Goal: Transaction & Acquisition: Purchase product/service

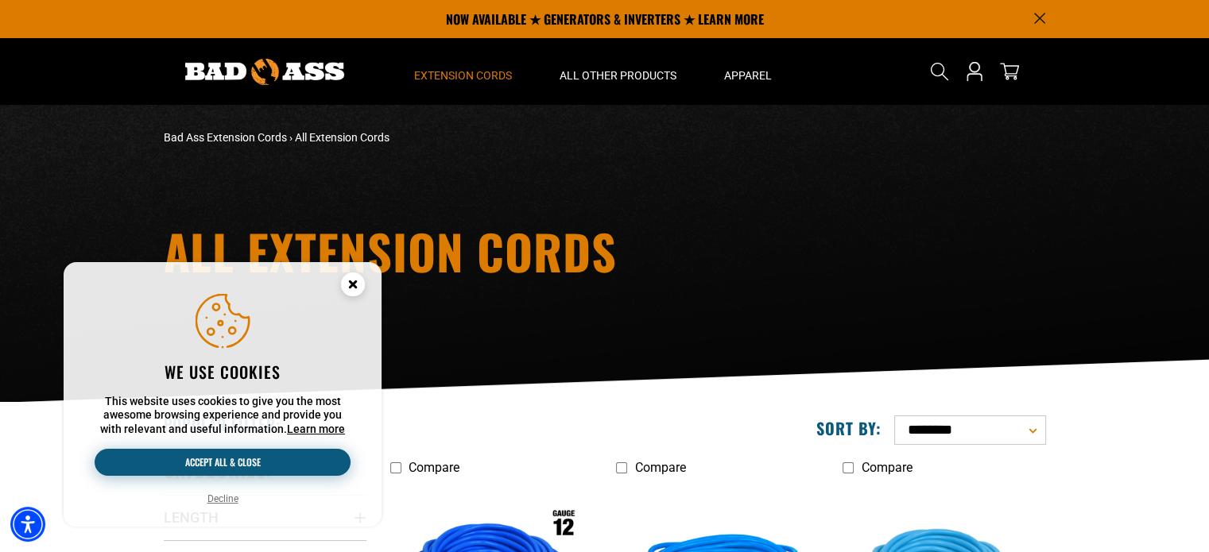
click at [254, 469] on button "Accept all & close" at bounding box center [223, 462] width 256 height 27
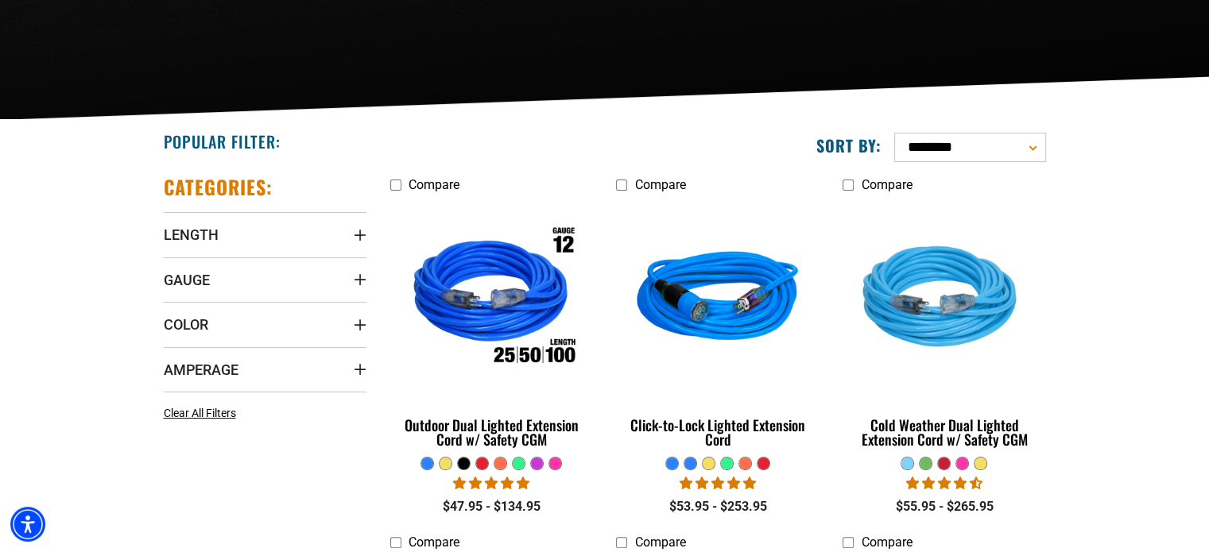
scroll to position [318, 0]
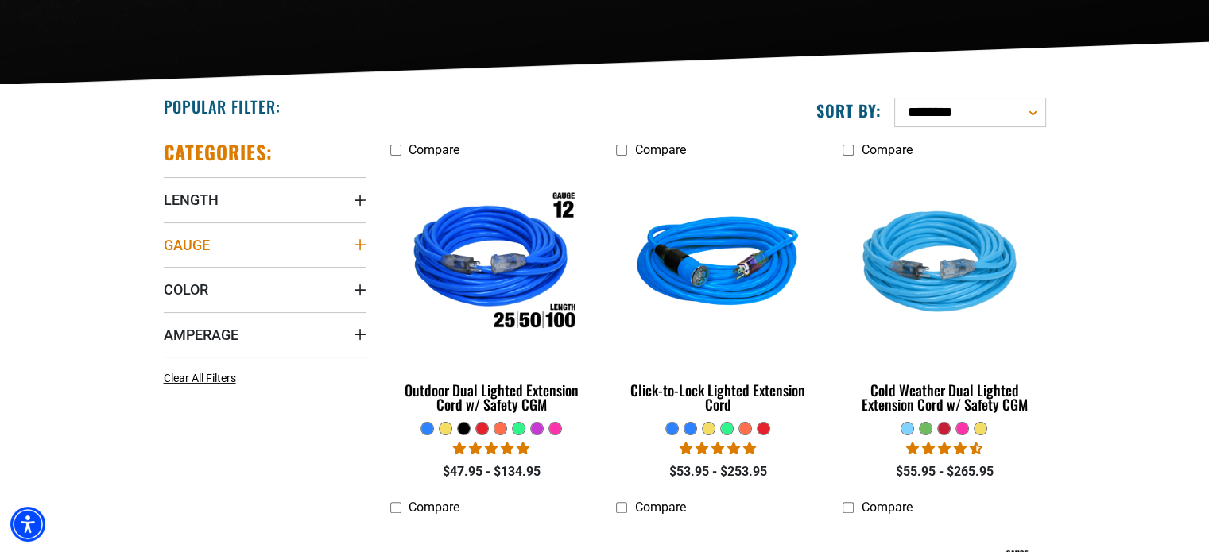
click at [358, 242] on icon "Gauge" at bounding box center [360, 244] width 13 height 13
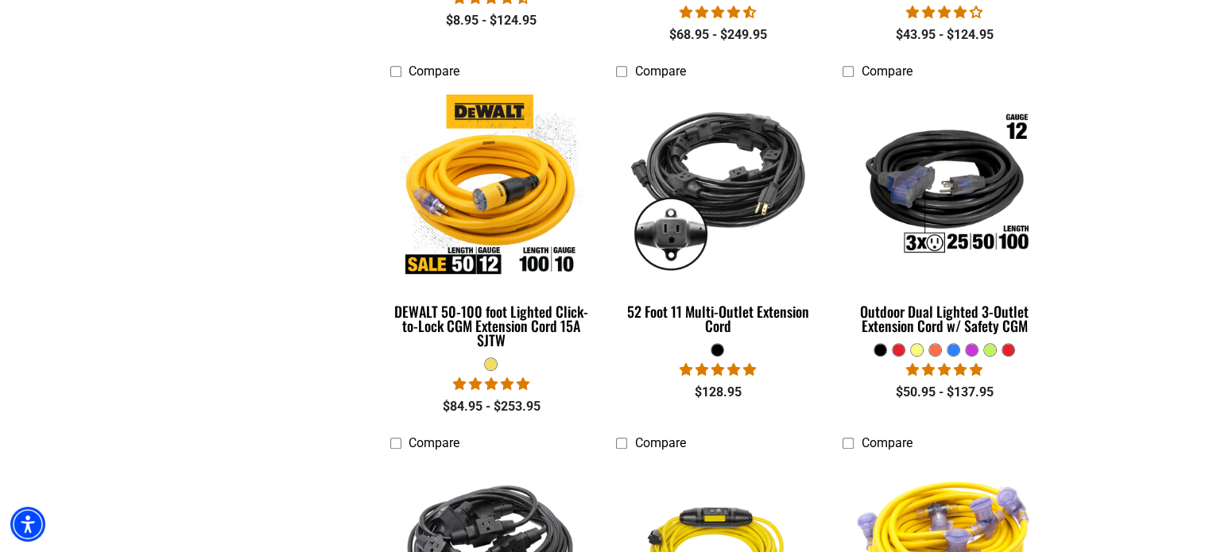
scroll to position [1351, 0]
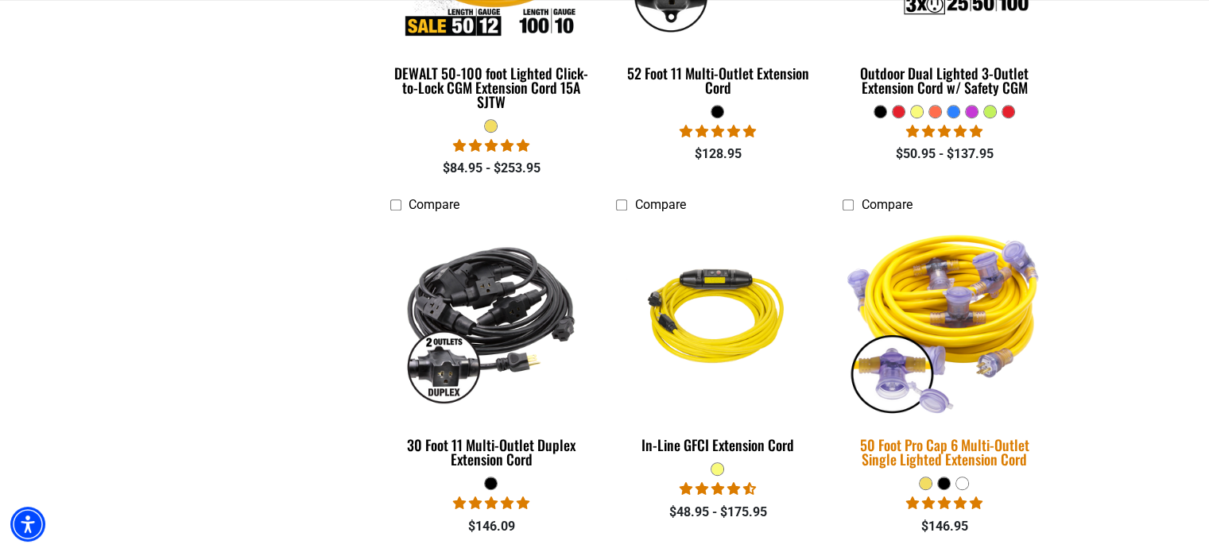
click at [973, 456] on div "50 Foot Pro Cap 6 Multi-Outlet Single Lighted Extension Cord" at bounding box center [943, 452] width 203 height 29
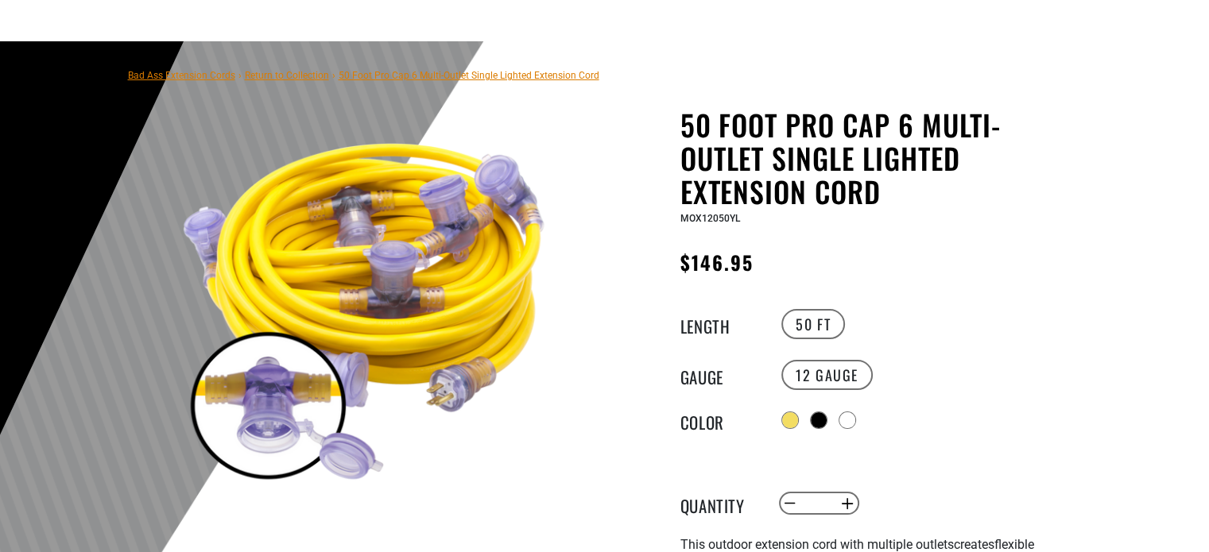
scroll to position [159, 0]
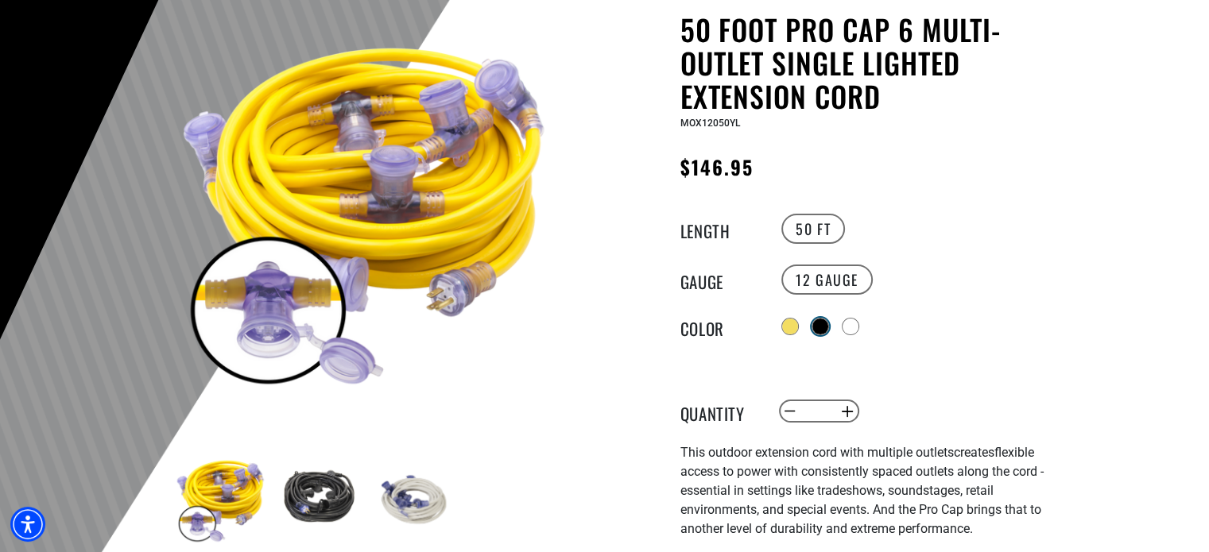
click at [823, 324] on div at bounding box center [820, 327] width 16 height 16
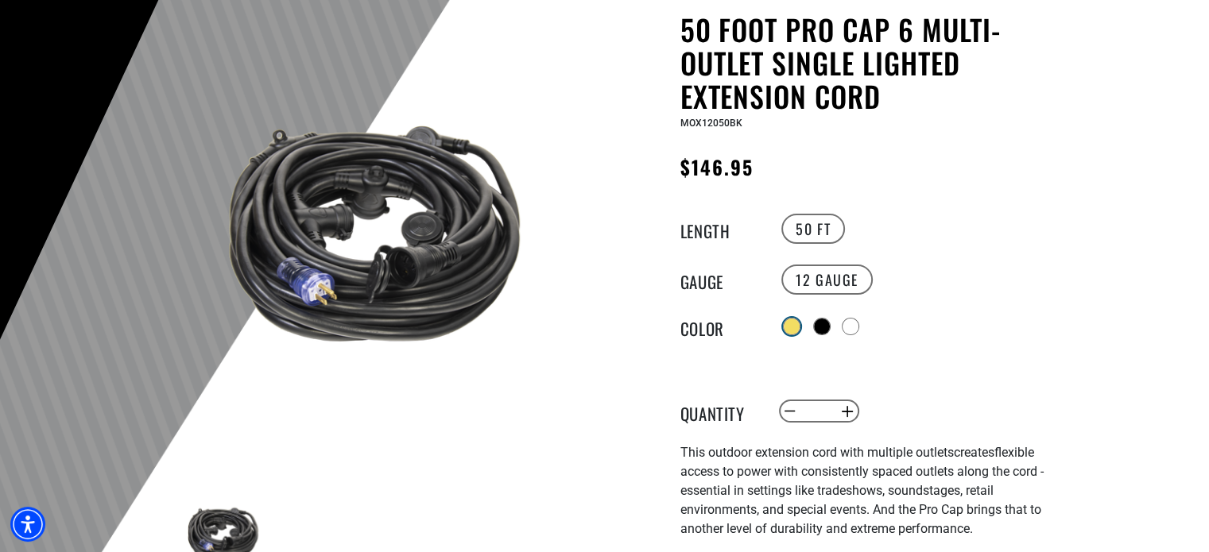
click at [795, 323] on div at bounding box center [792, 327] width 16 height 16
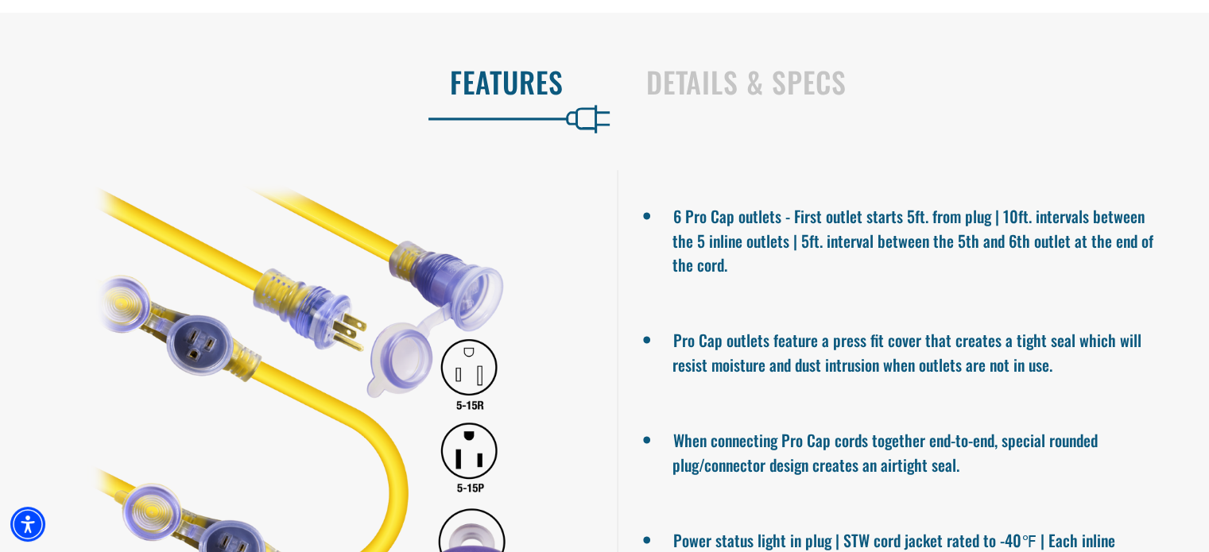
scroll to position [1192, 0]
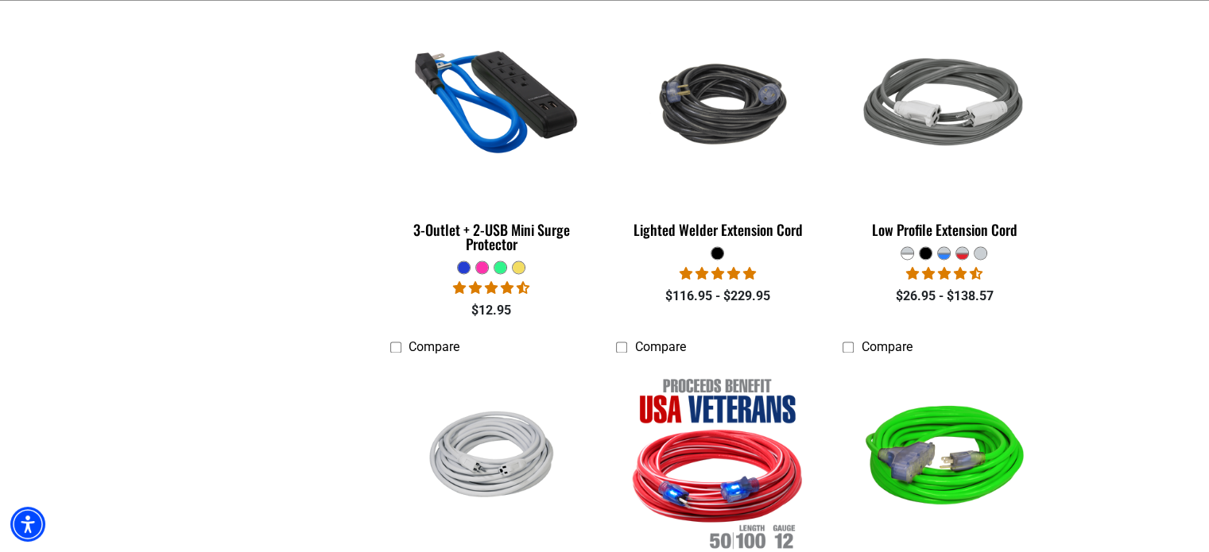
scroll to position [2861, 0]
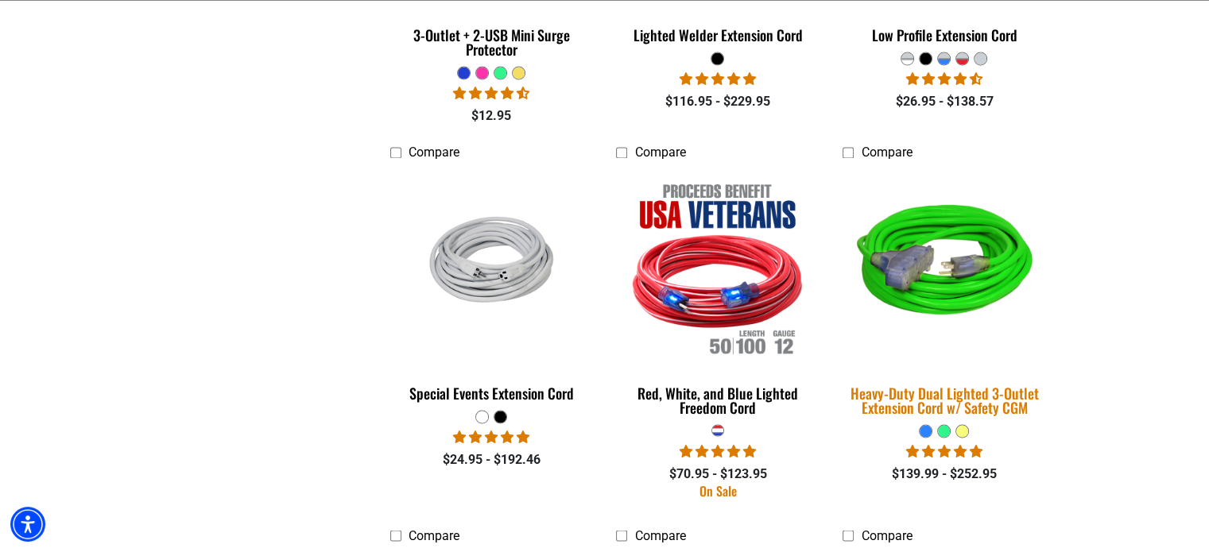
click at [941, 269] on img at bounding box center [944, 266] width 223 height 203
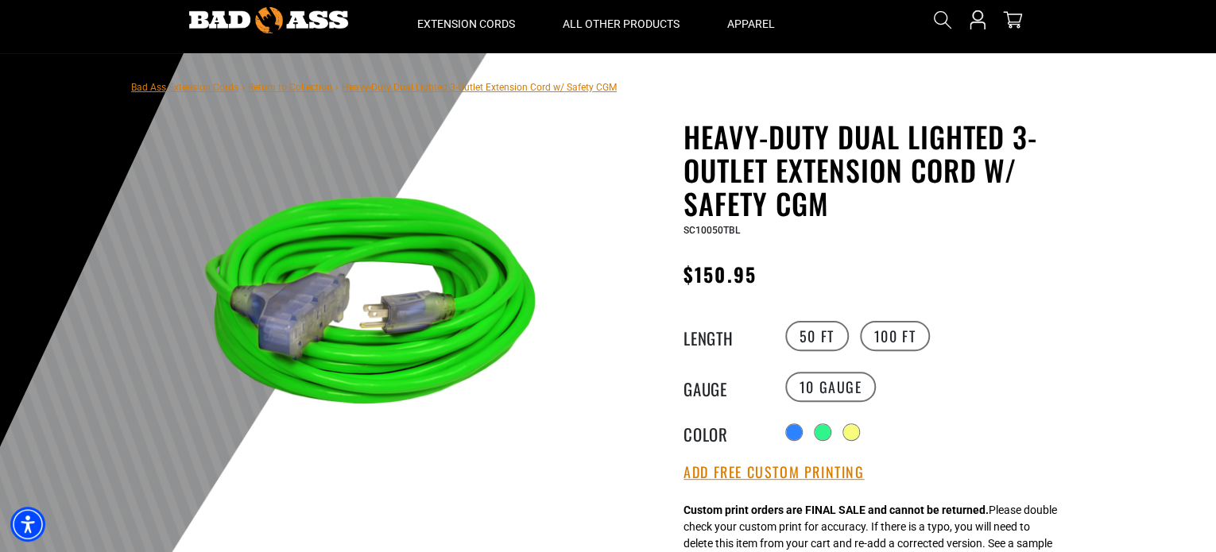
scroll to position [79, 0]
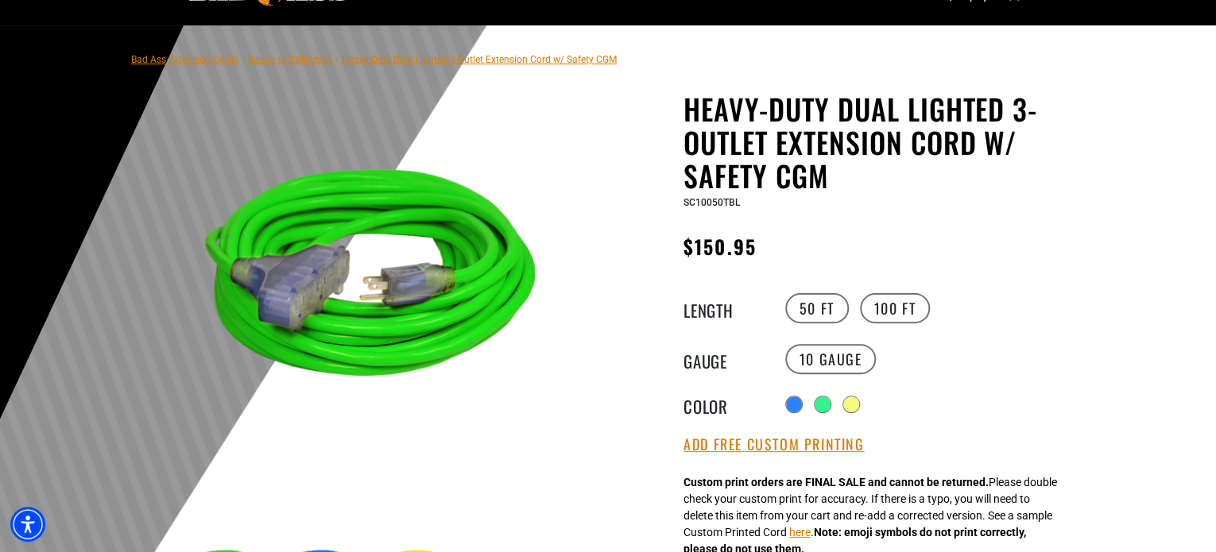
click at [891, 147] on h1 "Heavy-Duty Dual Lighted 3-Outlet Extension Cord w/ Safety CGM" at bounding box center [878, 142] width 389 height 100
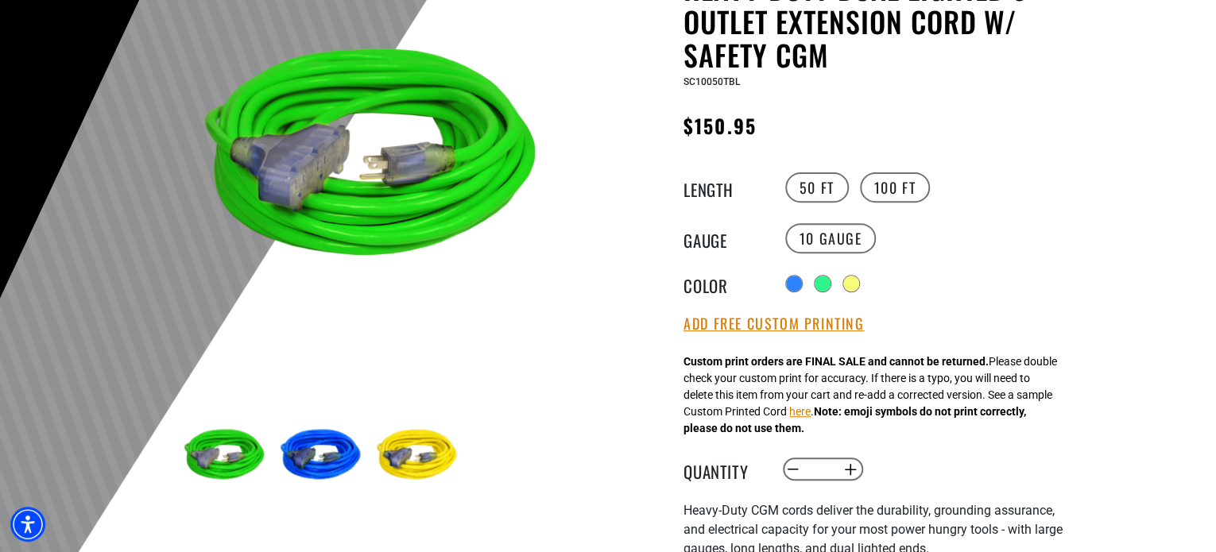
scroll to position [238, 0]
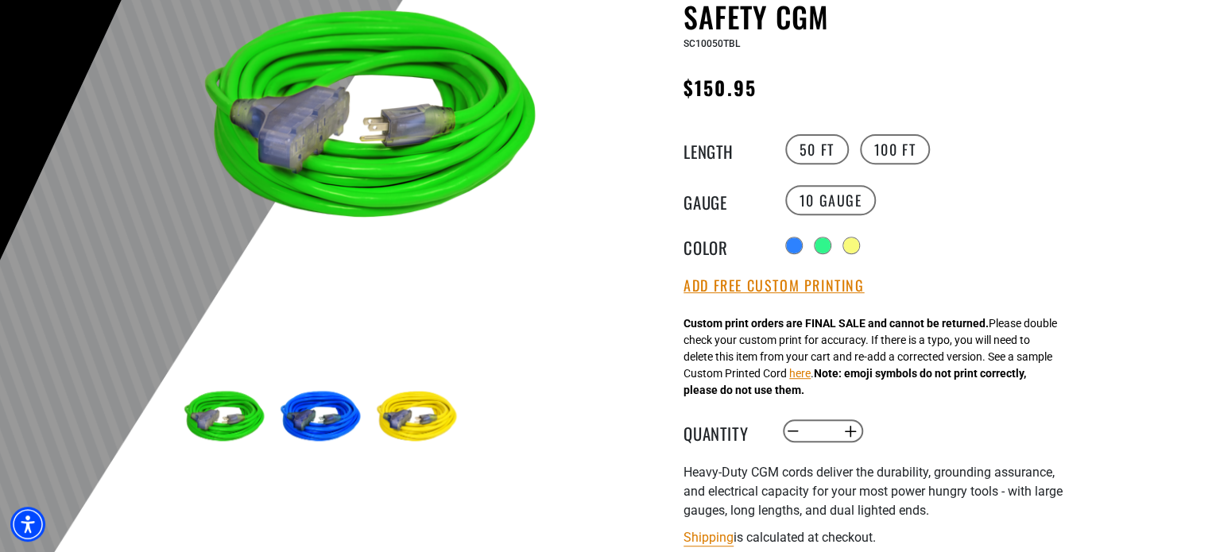
click at [938, 353] on div "Custom print orders are FINAL SALE and cannot be returned. Please double check …" at bounding box center [871, 357] width 374 height 83
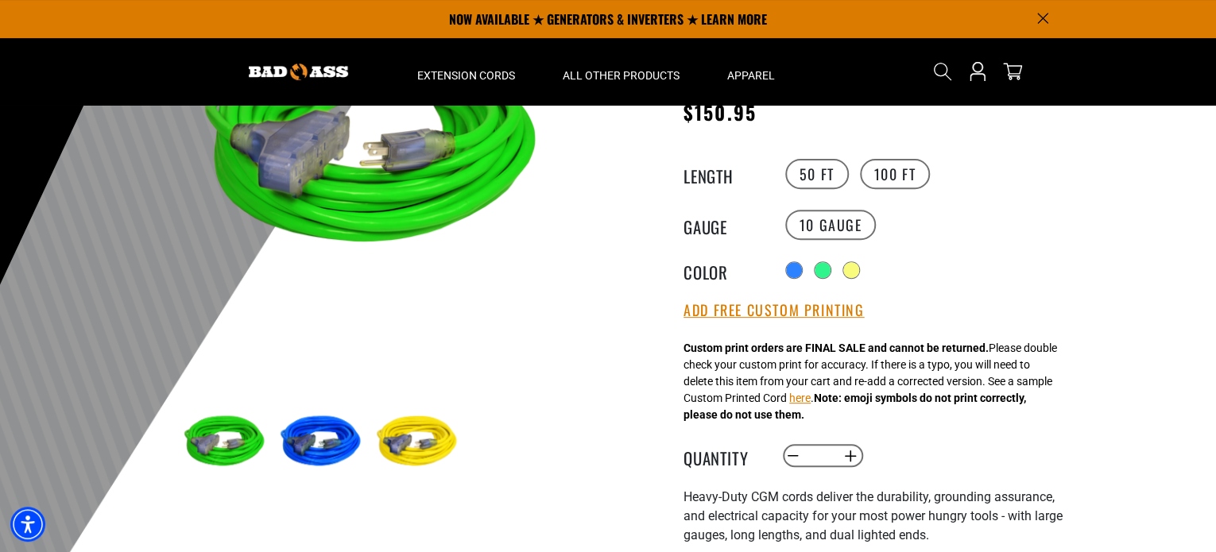
scroll to position [0, 0]
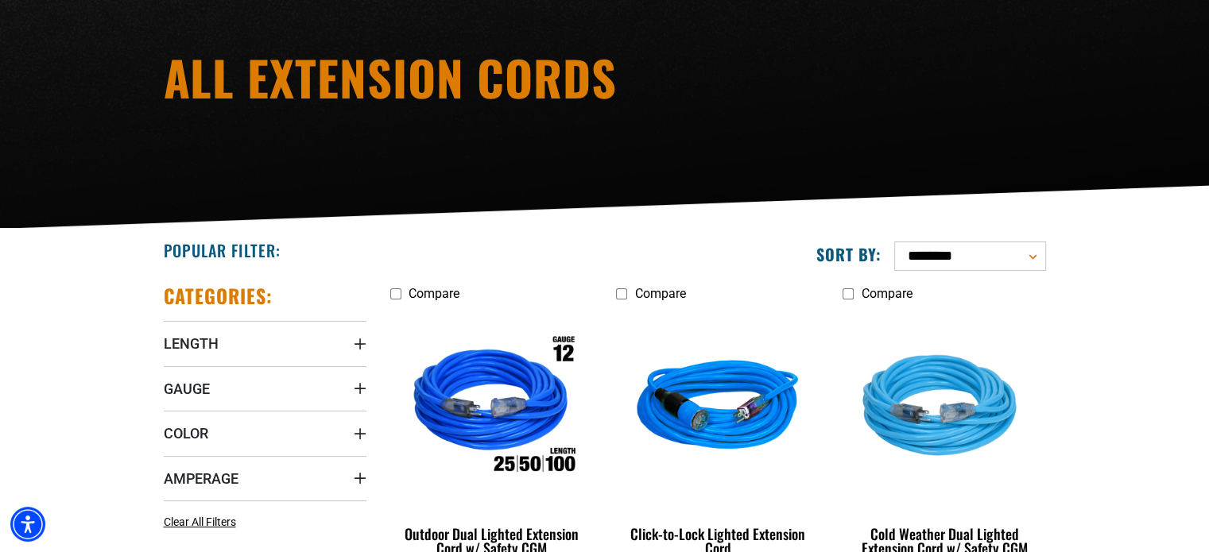
scroll to position [397, 0]
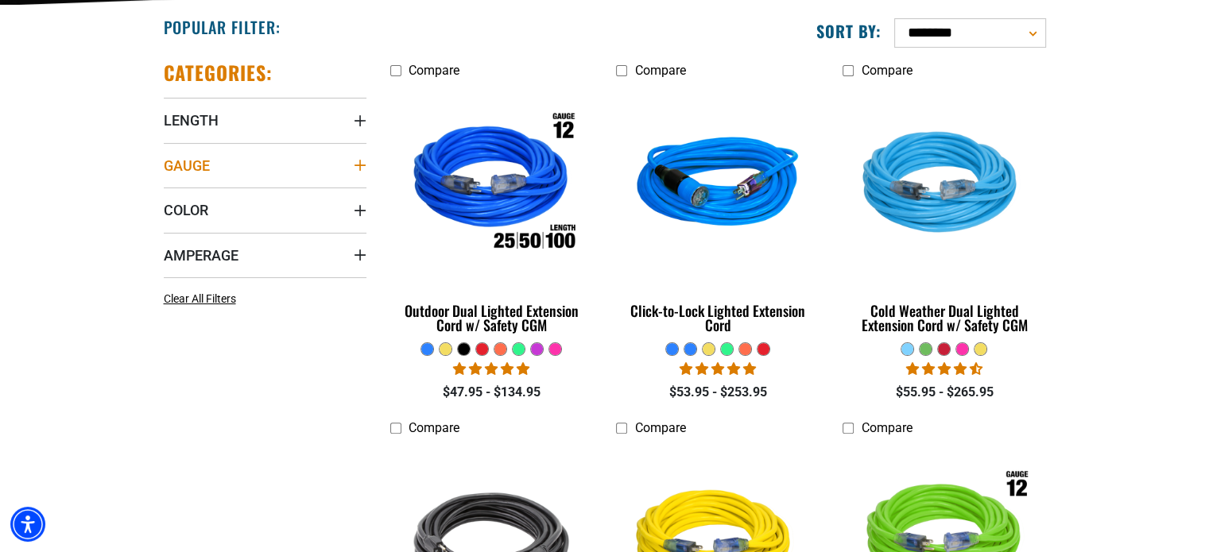
click at [297, 164] on summary "Gauge" at bounding box center [265, 165] width 203 height 45
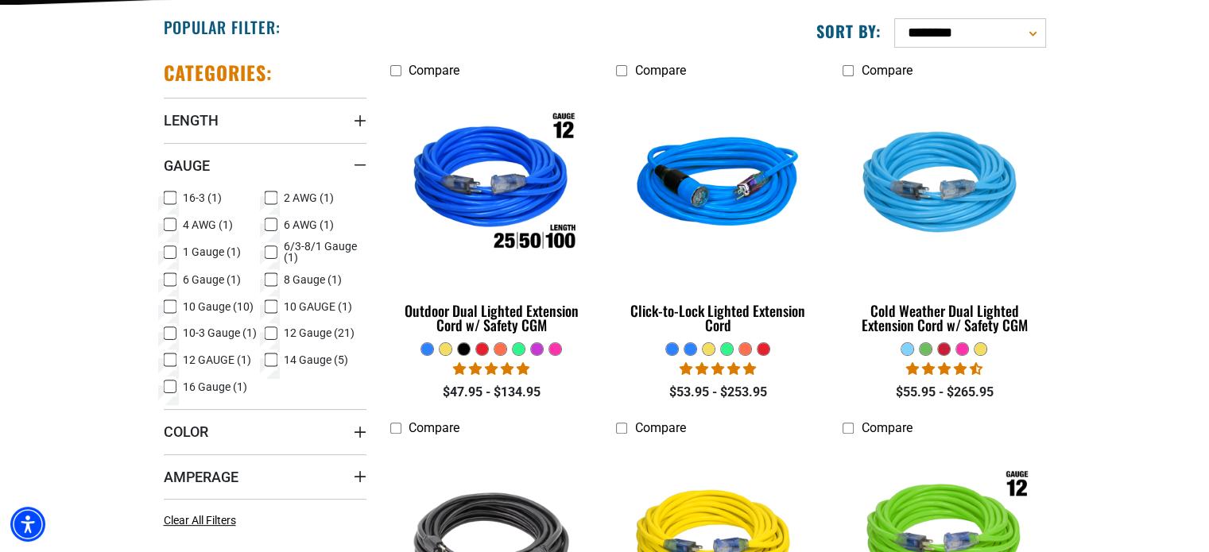
click at [269, 333] on icon at bounding box center [271, 333] width 13 height 21
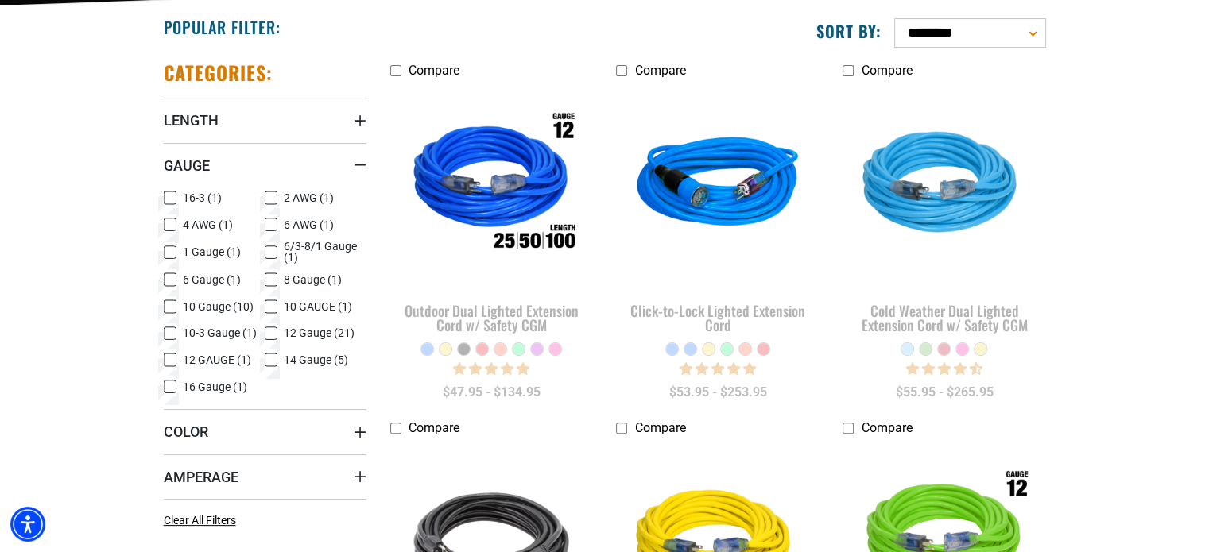
click at [171, 359] on icon at bounding box center [170, 360] width 13 height 21
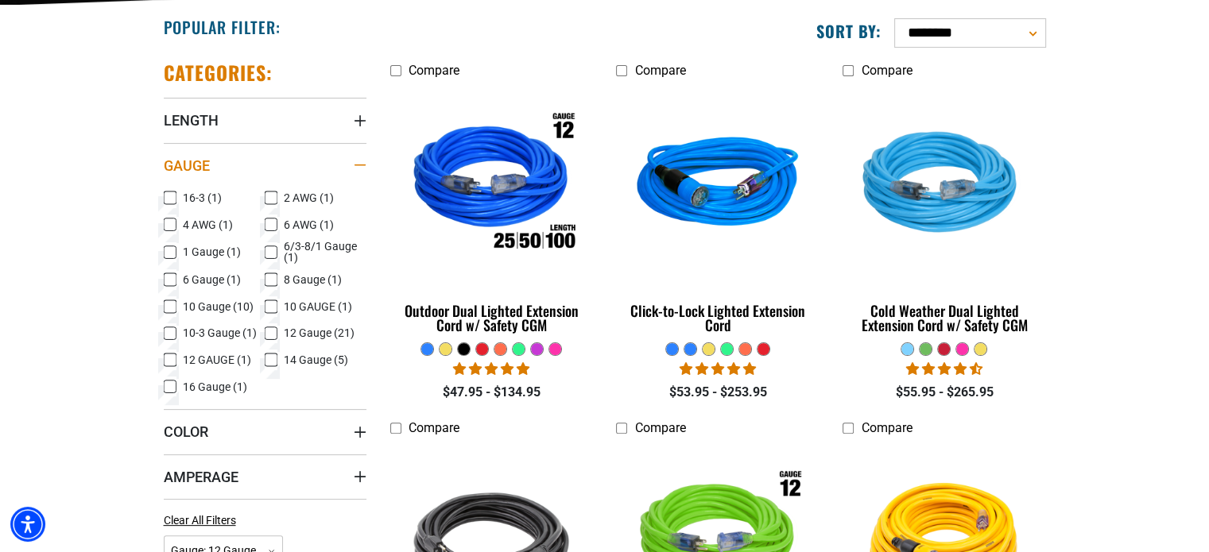
click at [362, 164] on icon "Gauge" at bounding box center [360, 165] width 13 height 2
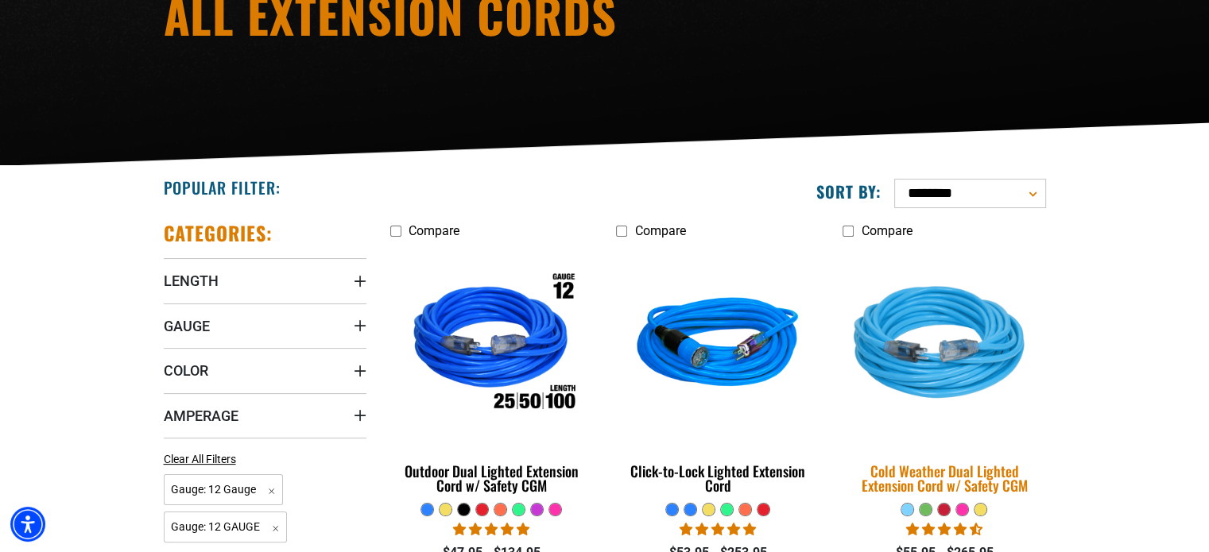
scroll to position [238, 0]
